Goal: Connect with others: Connect with others

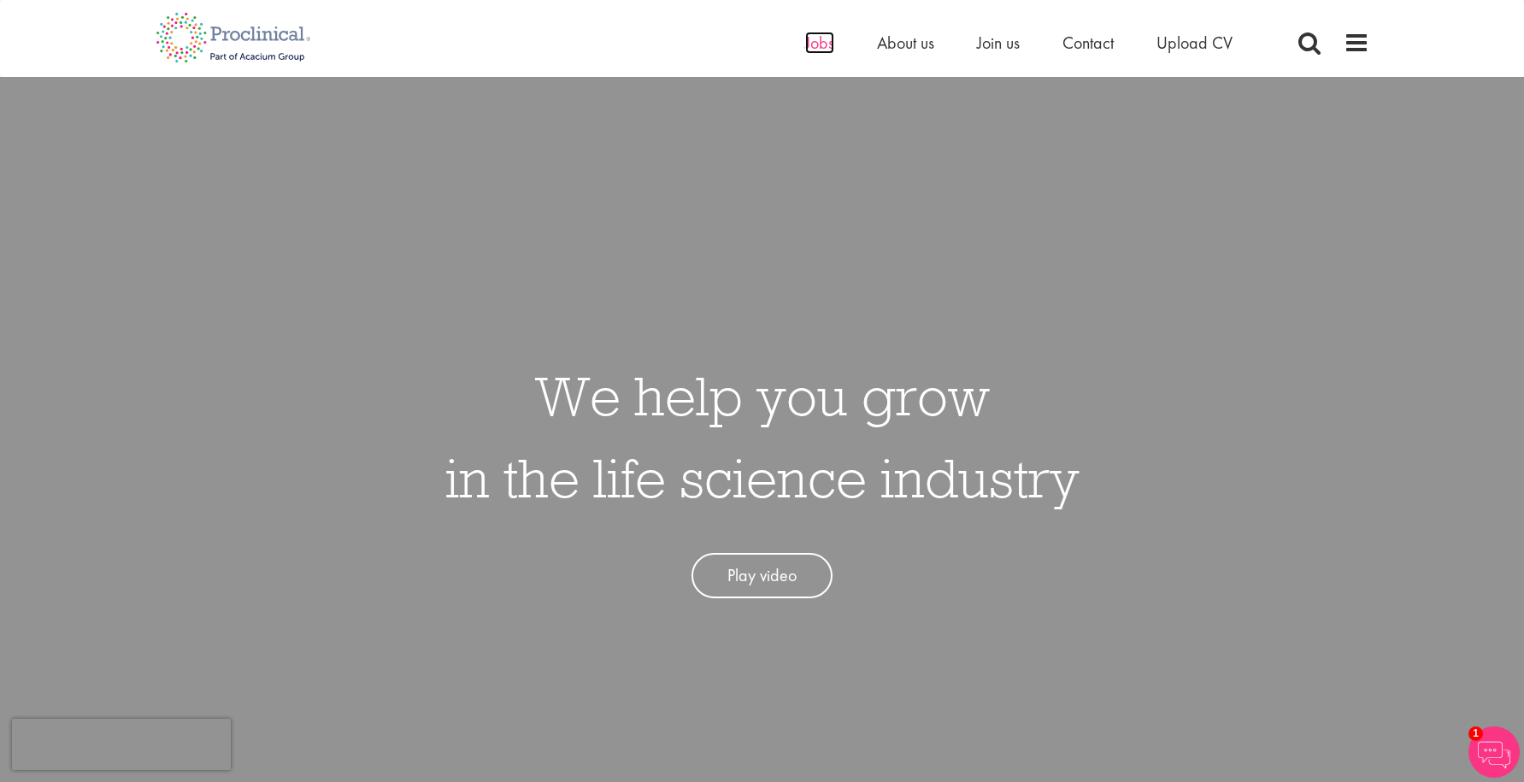
click at [825, 33] on span "Jobs" at bounding box center [819, 43] width 29 height 22
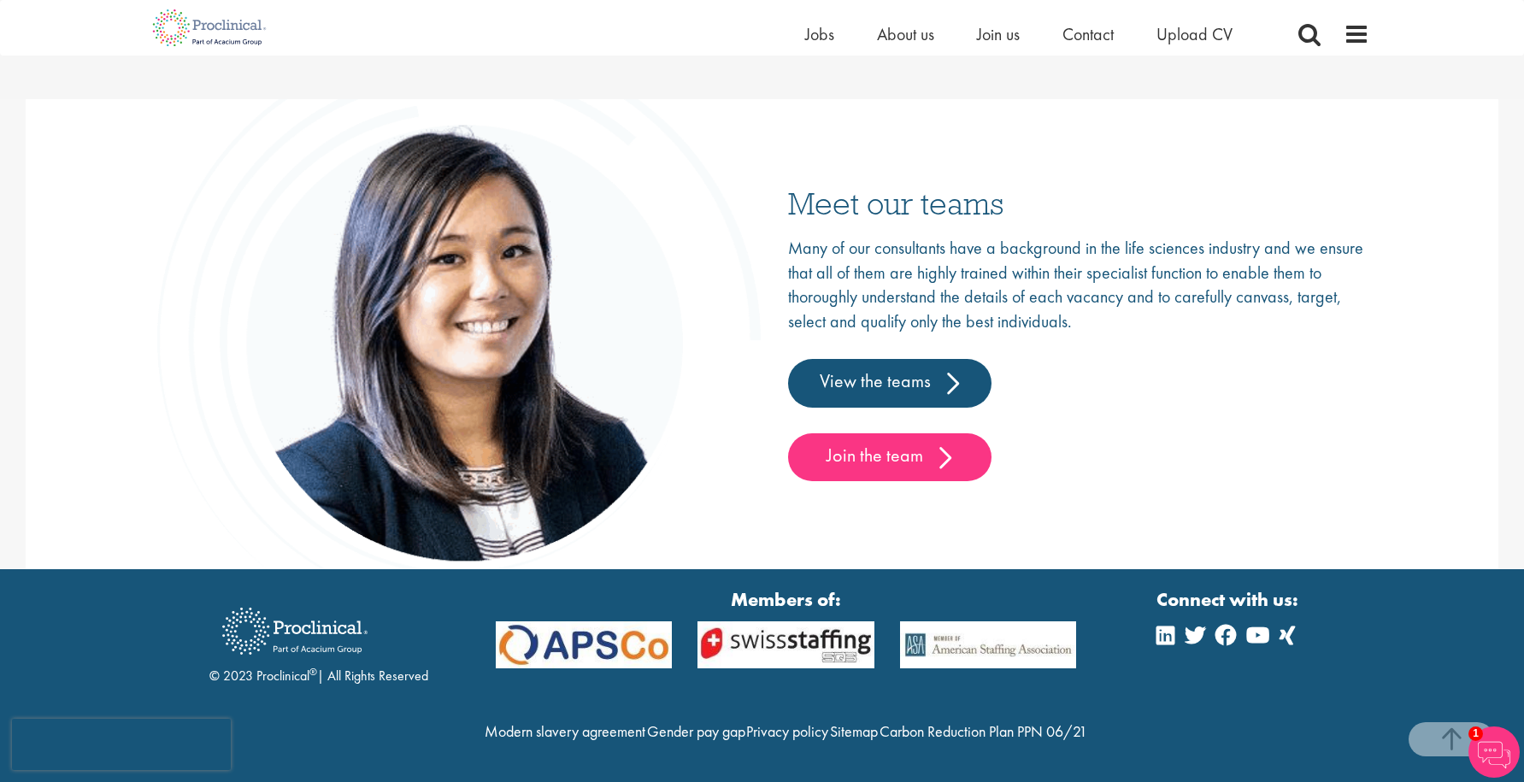
scroll to position [2675, 0]
click at [850, 359] on link "View the teams" at bounding box center [889, 383] width 203 height 48
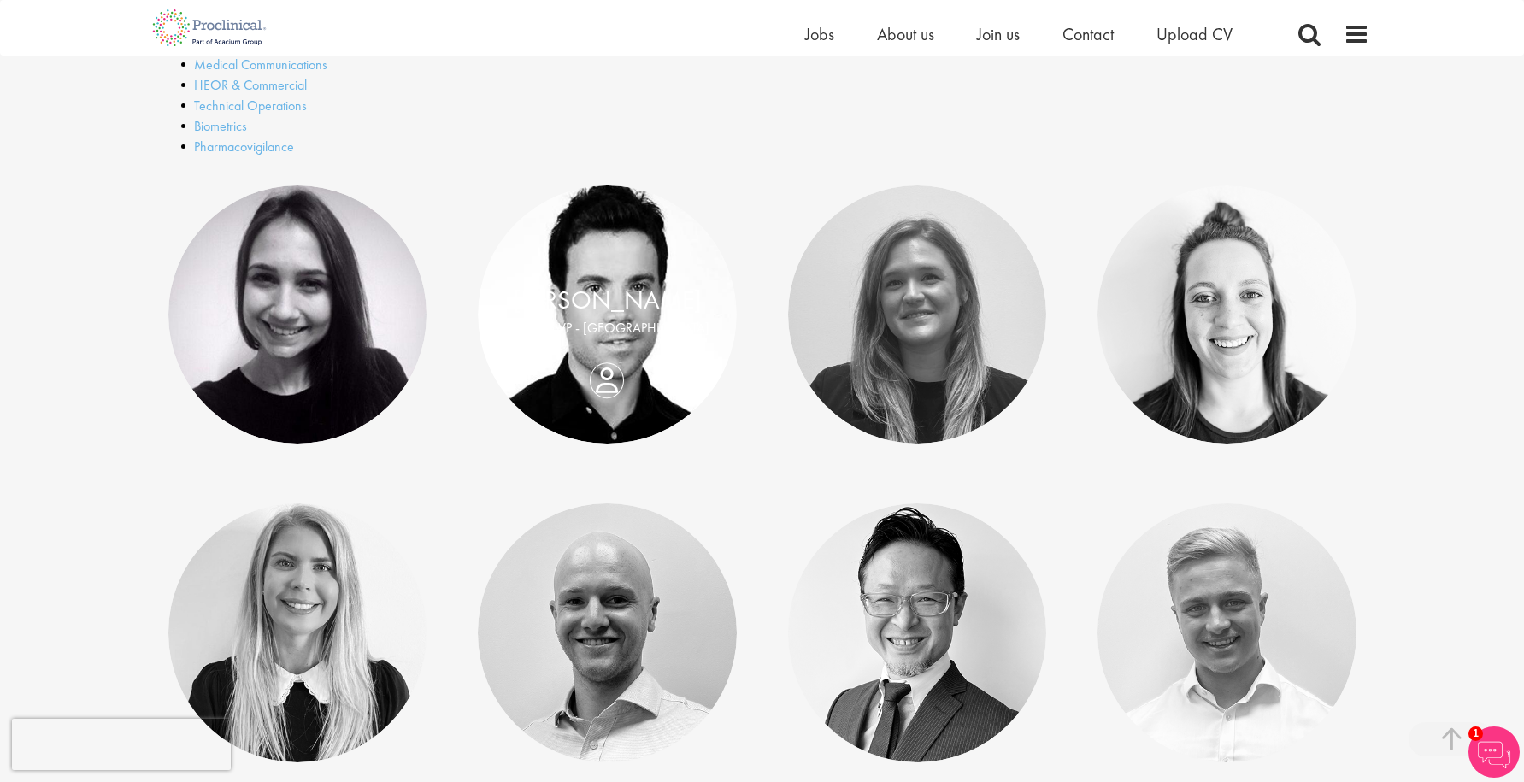
scroll to position [768, 0]
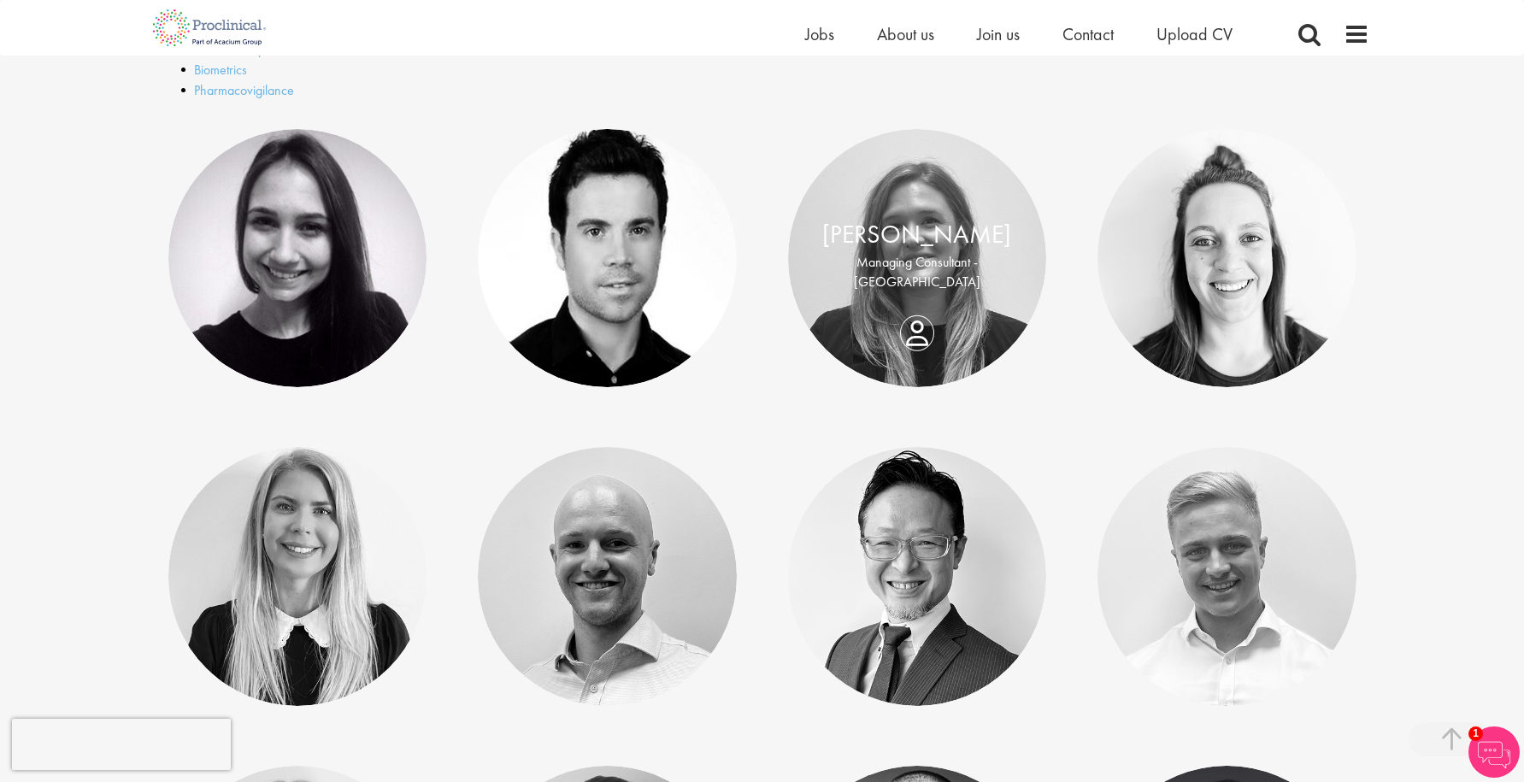
click at [956, 241] on link "Kate Dorsey" at bounding box center [916, 234] width 189 height 32
click at [1226, 230] on link "Liani De Villiers" at bounding box center [1227, 234] width 189 height 32
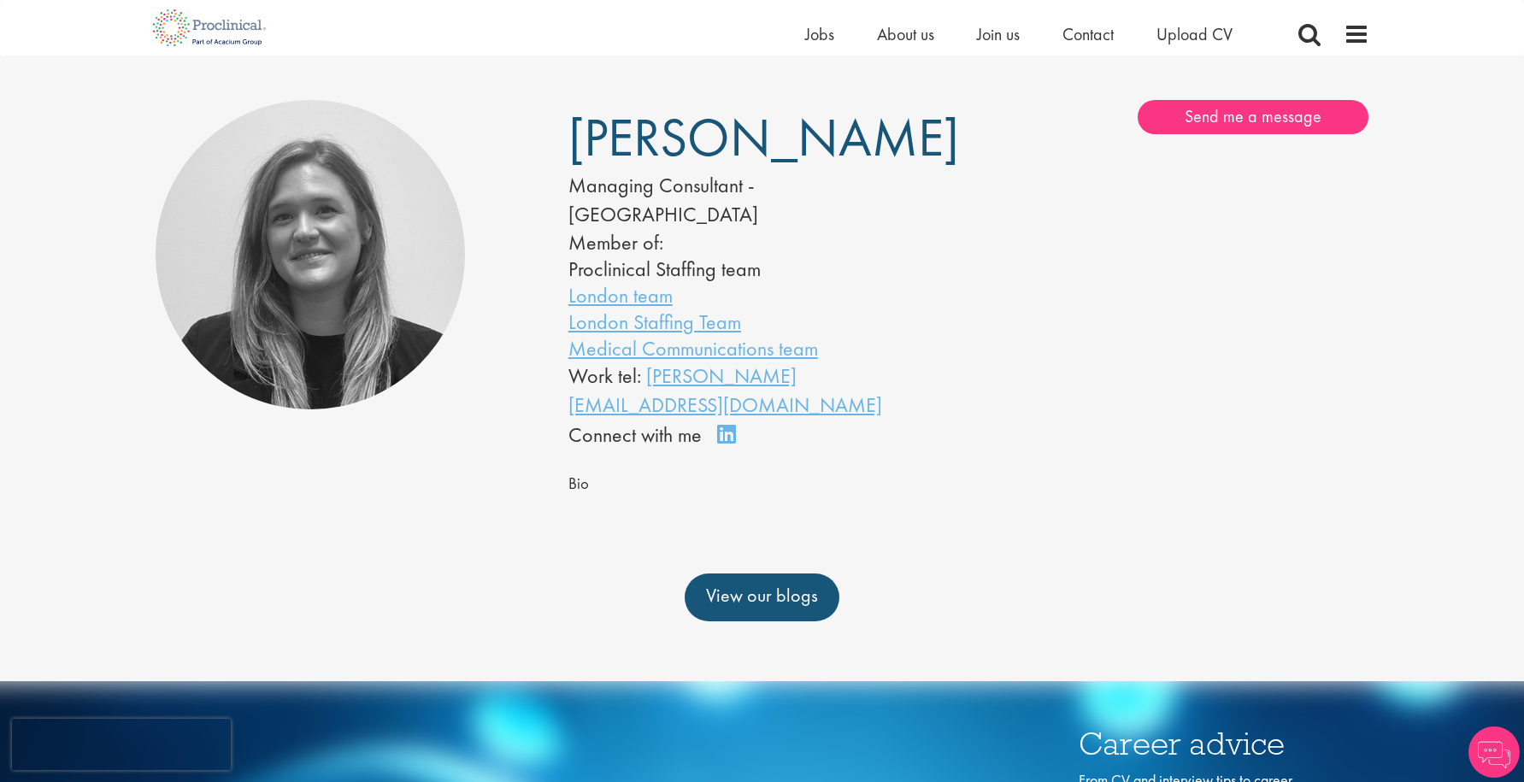
click at [729, 442] on link "Connect on LinkedIn" at bounding box center [732, 442] width 30 height 0
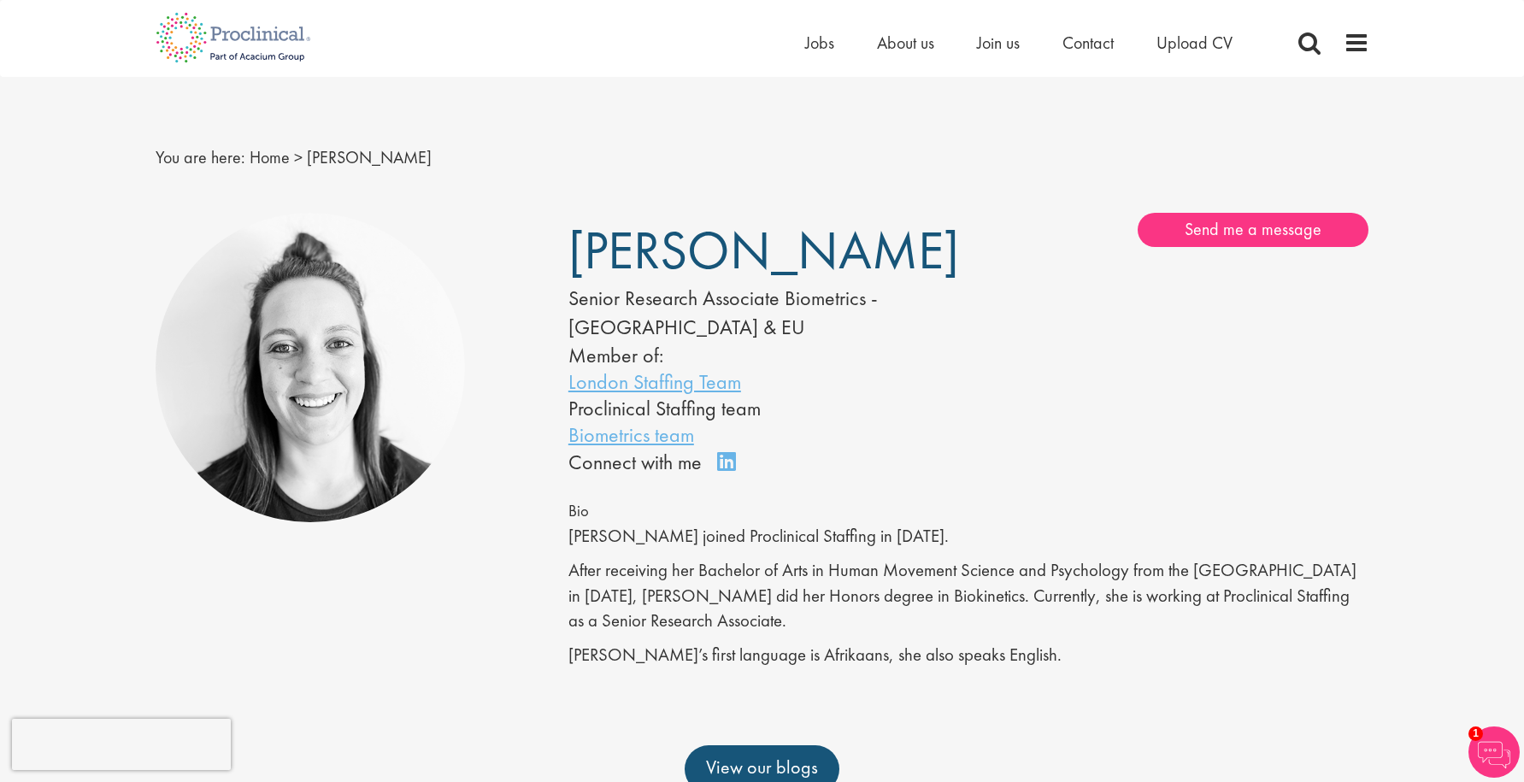
click at [723, 469] on link "Connect on LinkedIn" at bounding box center [732, 469] width 30 height 0
